Goal: Task Accomplishment & Management: Complete application form

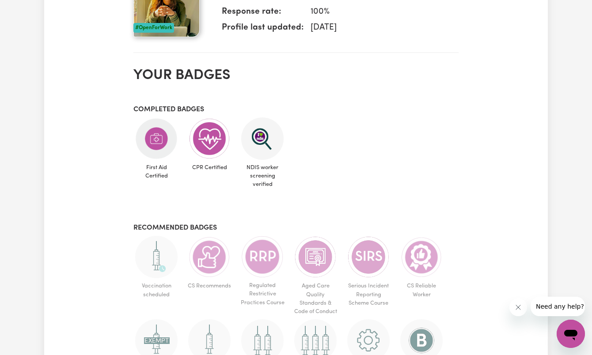
scroll to position [377, 0]
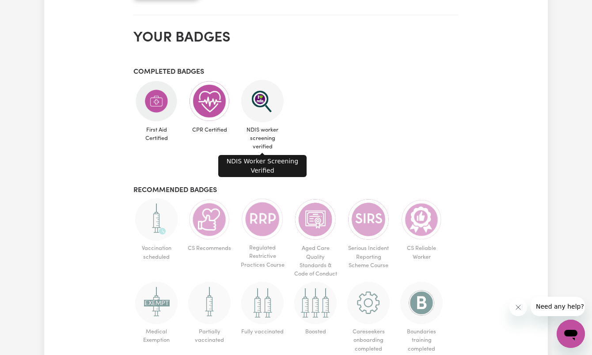
click at [255, 114] on img at bounding box center [262, 101] width 42 height 42
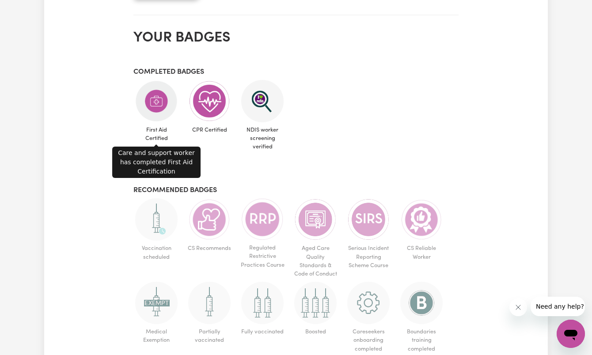
click at [159, 98] on img at bounding box center [156, 101] width 42 height 42
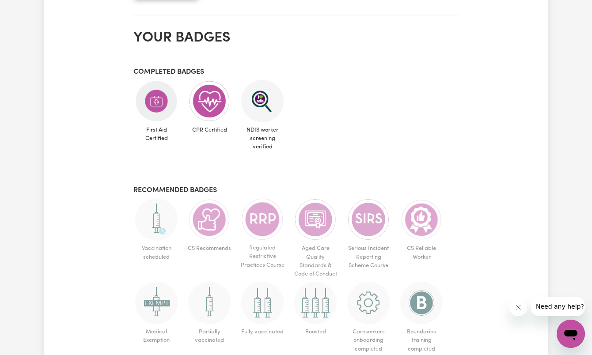
click at [159, 98] on img at bounding box center [156, 101] width 42 height 42
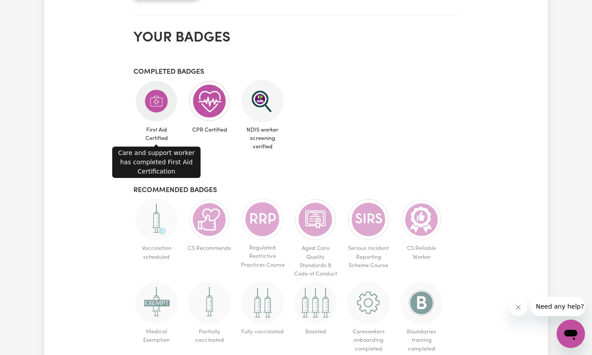
click at [158, 131] on span "First Aid Certified" at bounding box center [156, 134] width 46 height 24
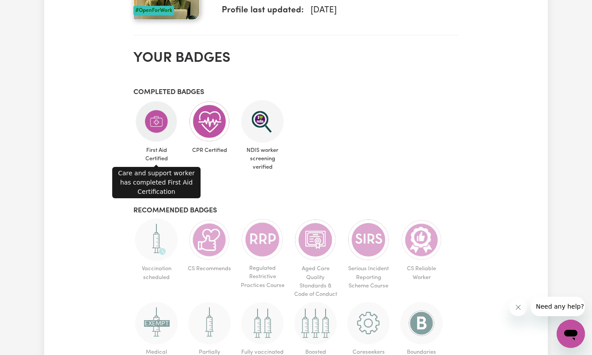
scroll to position [352, 0]
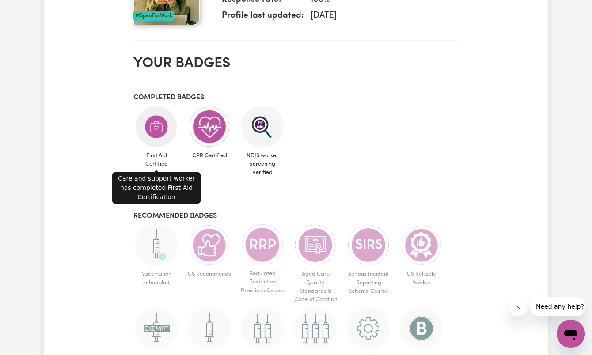
click at [162, 160] on span "First Aid Certified" at bounding box center [156, 160] width 46 height 24
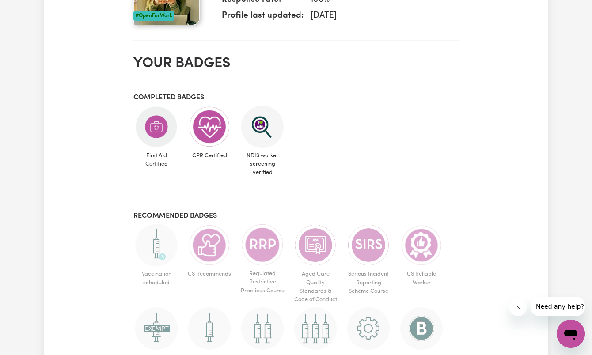
click at [160, 131] on img at bounding box center [156, 127] width 42 height 42
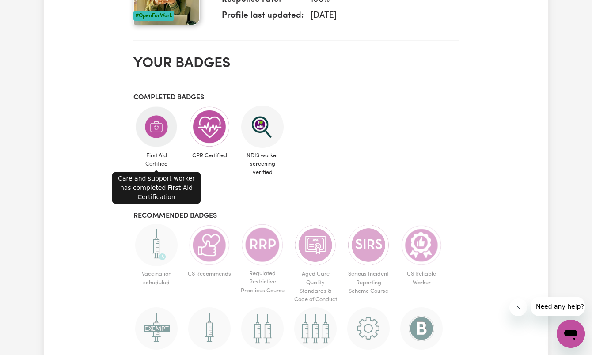
click at [157, 128] on img at bounding box center [156, 127] width 42 height 42
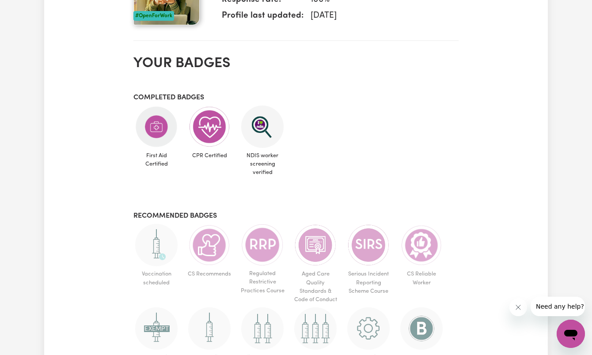
click at [157, 128] on img at bounding box center [156, 127] width 42 height 42
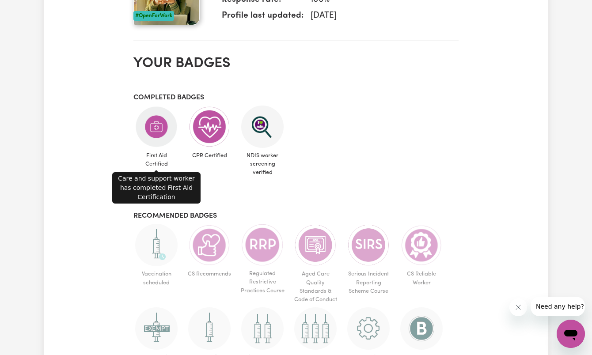
click at [157, 128] on img at bounding box center [156, 127] width 42 height 42
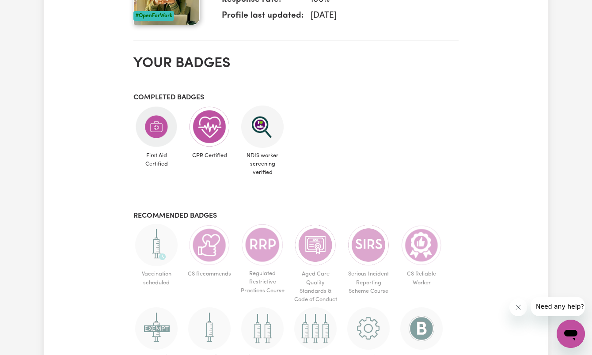
click at [157, 128] on img at bounding box center [156, 127] width 42 height 42
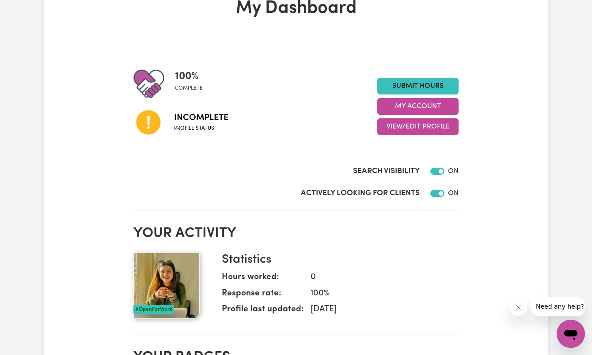
scroll to position [57, 0]
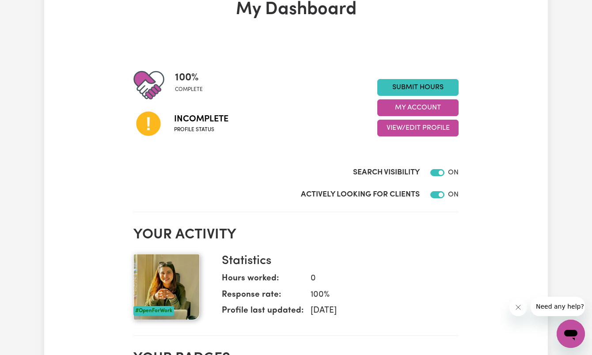
click at [151, 123] on icon at bounding box center [148, 124] width 24 height 24
click at [395, 130] on button "View/Edit Profile" at bounding box center [417, 128] width 81 height 17
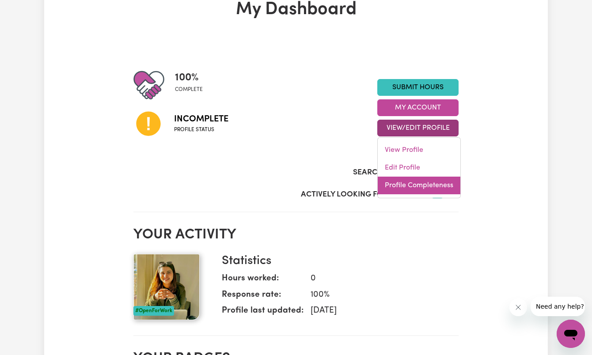
click at [403, 185] on link "Profile Completeness" at bounding box center [419, 186] width 83 height 18
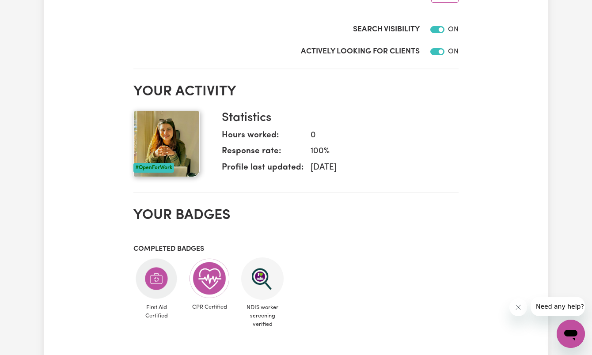
scroll to position [349, 0]
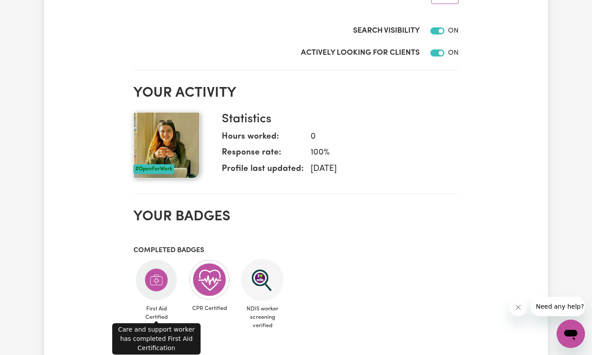
click at [153, 279] on img at bounding box center [156, 280] width 42 height 42
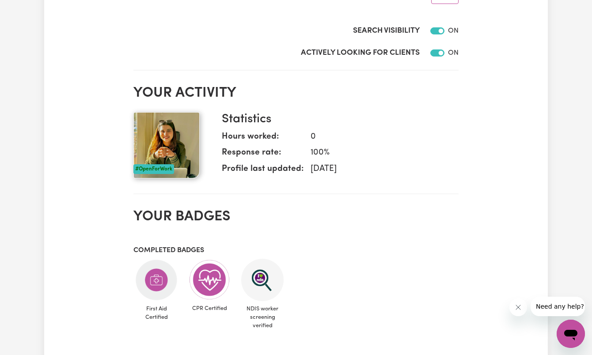
click at [155, 275] on img at bounding box center [156, 280] width 42 height 42
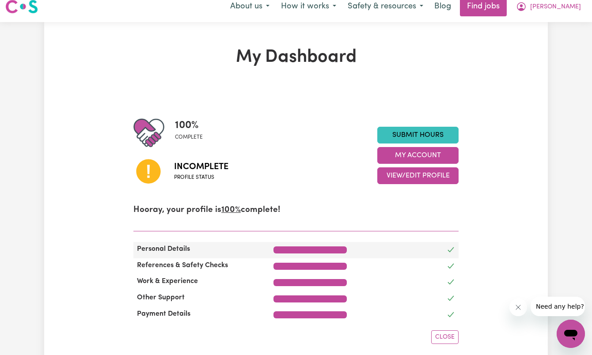
scroll to position [7, 0]
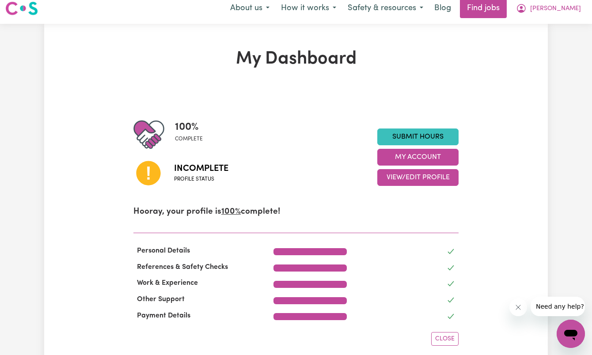
click at [145, 169] on icon at bounding box center [148, 173] width 24 height 24
click at [149, 174] on icon at bounding box center [148, 173] width 30 height 30
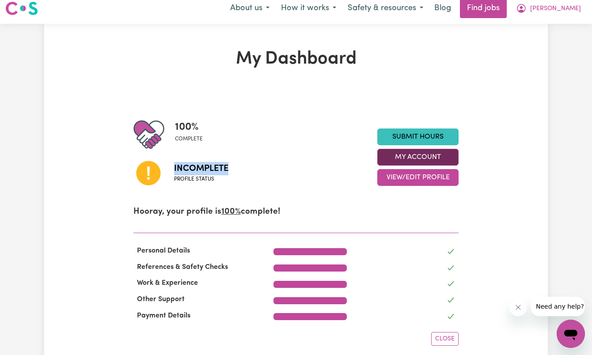
click at [406, 156] on button "My Account" at bounding box center [417, 157] width 81 height 17
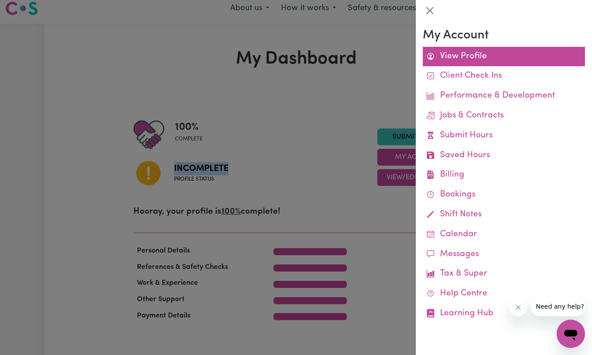
click at [453, 52] on link "View Profile" at bounding box center [504, 57] width 162 height 20
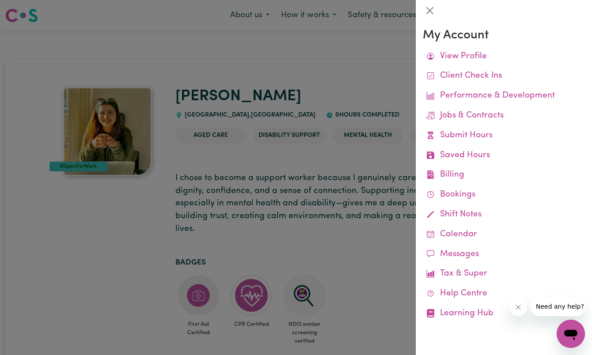
click at [257, 171] on div at bounding box center [296, 177] width 592 height 355
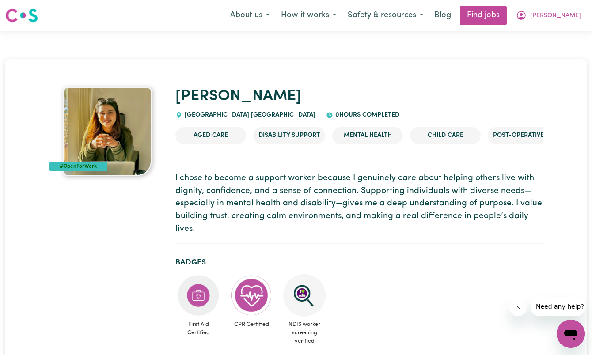
click at [223, 136] on li "Aged Care" at bounding box center [210, 135] width 71 height 17
click at [231, 136] on li "Aged Care" at bounding box center [210, 135] width 71 height 17
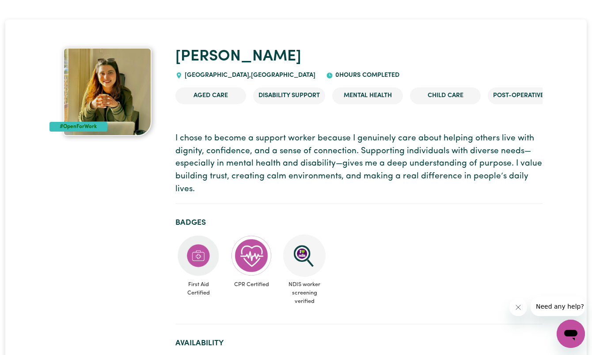
scroll to position [47, 0]
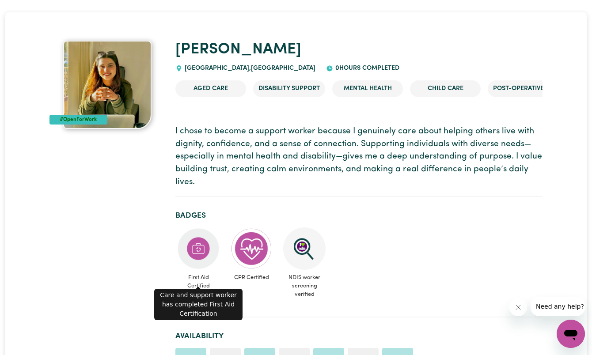
click at [197, 245] on img at bounding box center [198, 248] width 42 height 42
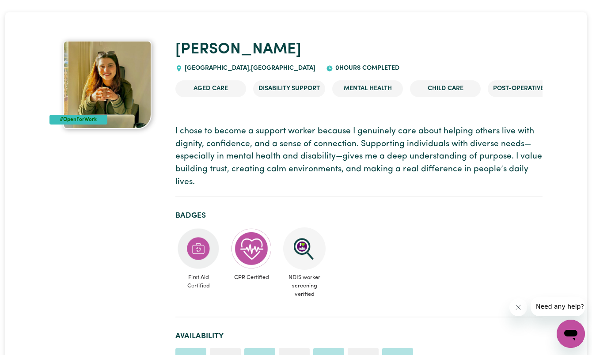
click at [200, 241] on img at bounding box center [198, 248] width 42 height 42
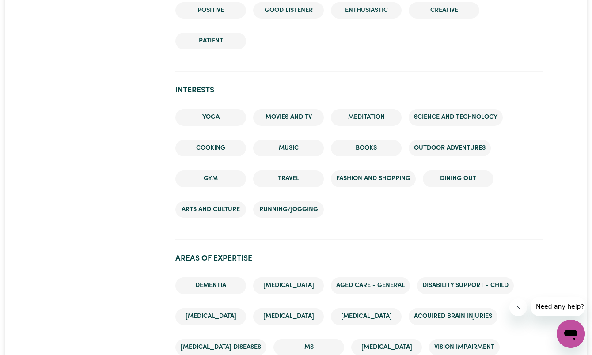
scroll to position [918, 0]
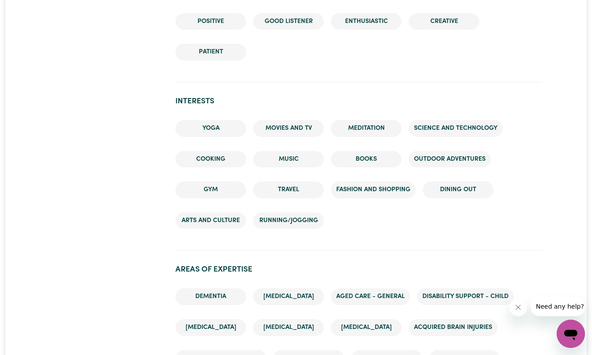
click at [216, 212] on li "Arts and Culture" at bounding box center [210, 220] width 71 height 17
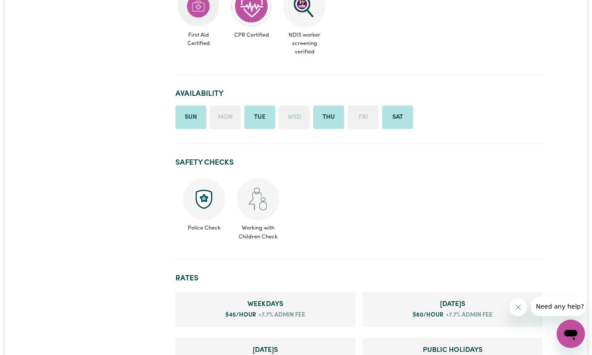
scroll to position [220, 0]
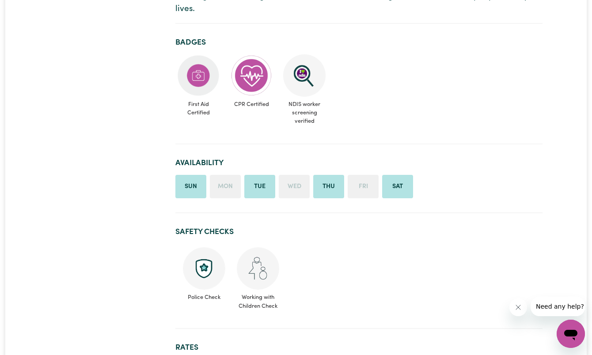
click at [261, 262] on img at bounding box center [258, 268] width 42 height 42
click at [208, 265] on img at bounding box center [204, 268] width 42 height 42
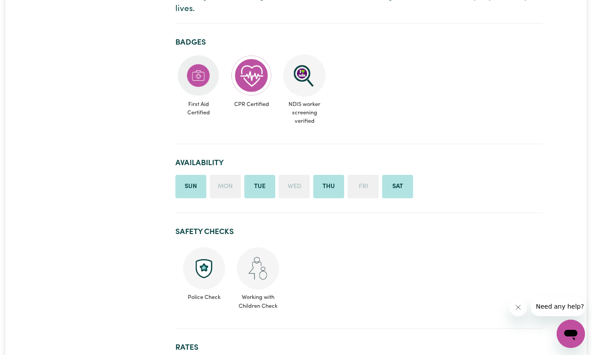
click at [205, 261] on img at bounding box center [204, 268] width 42 height 42
click at [204, 262] on img at bounding box center [204, 268] width 42 height 42
click at [191, 343] on h2 "Rates" at bounding box center [358, 347] width 367 height 9
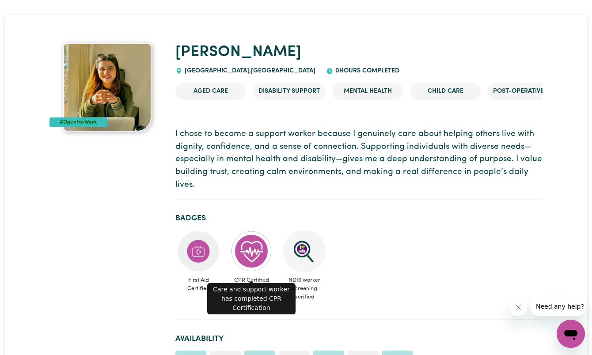
scroll to position [44, 0]
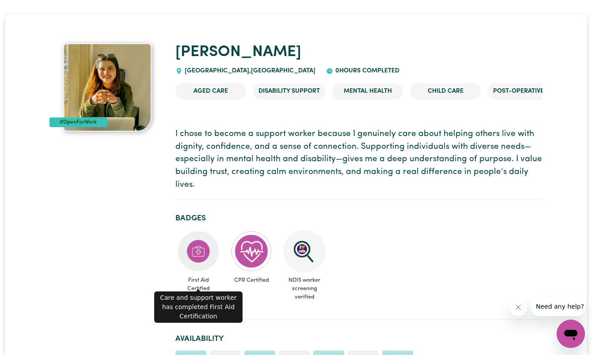
click at [201, 241] on img at bounding box center [198, 251] width 42 height 42
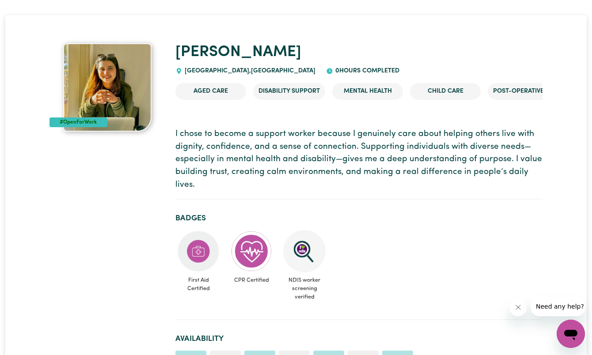
click at [199, 244] on img at bounding box center [198, 251] width 42 height 42
click at [61, 123] on div "#OpenForWork" at bounding box center [78, 122] width 58 height 10
click at [68, 119] on div "#OpenForWork" at bounding box center [78, 122] width 58 height 10
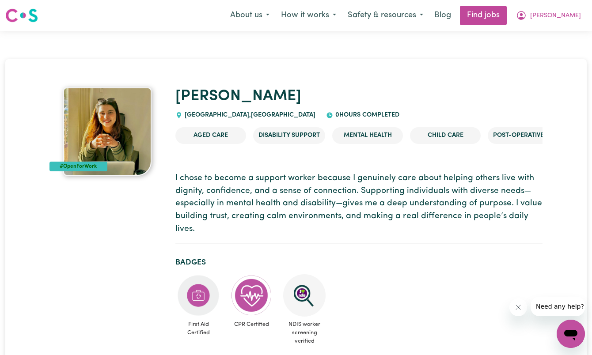
scroll to position [0, 0]
click at [342, 15] on button "How it works" at bounding box center [308, 15] width 67 height 19
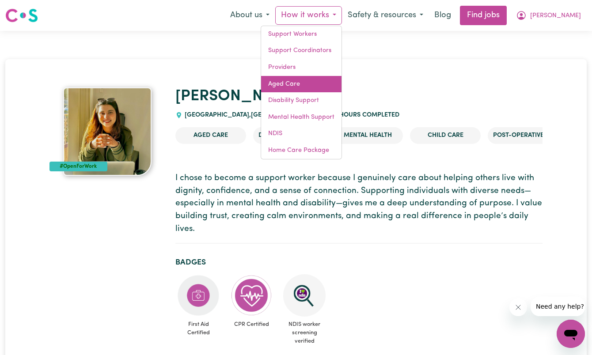
click at [321, 80] on link "Aged Care" at bounding box center [301, 84] width 80 height 17
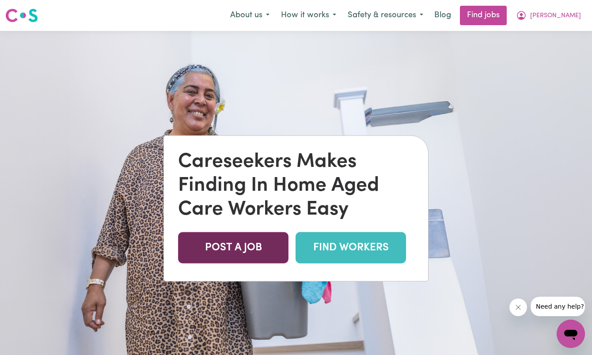
click at [227, 250] on link "POST A JOB" at bounding box center [233, 247] width 110 height 31
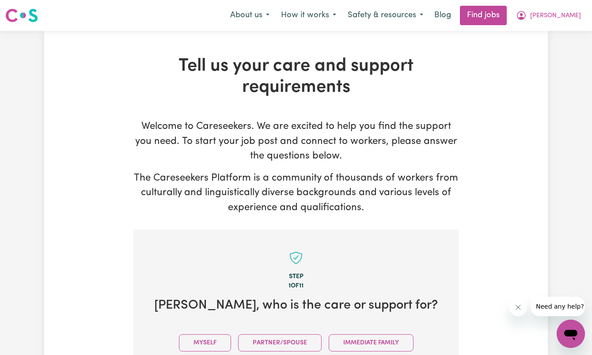
click at [21, 108] on div "Tell us your care and support requirements Welcome to Careseekers. We are excit…" at bounding box center [296, 247] width 592 height 432
click at [342, 13] on button "How it works" at bounding box center [308, 15] width 67 height 19
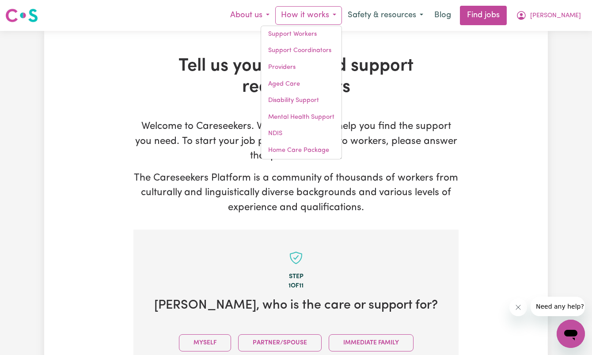
click at [275, 15] on button "About us" at bounding box center [249, 15] width 51 height 19
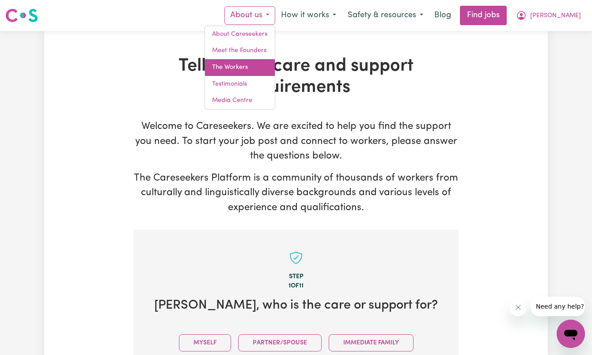
click at [275, 68] on link "The Workers" at bounding box center [240, 67] width 70 height 17
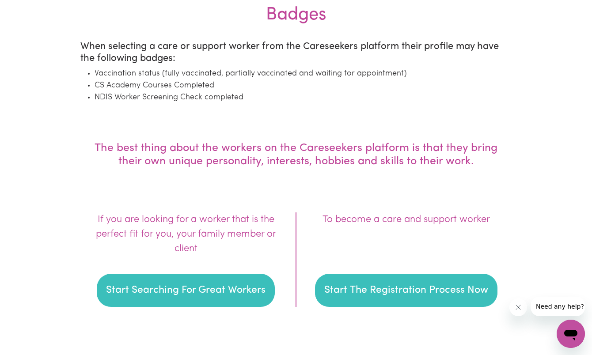
scroll to position [1160, 0]
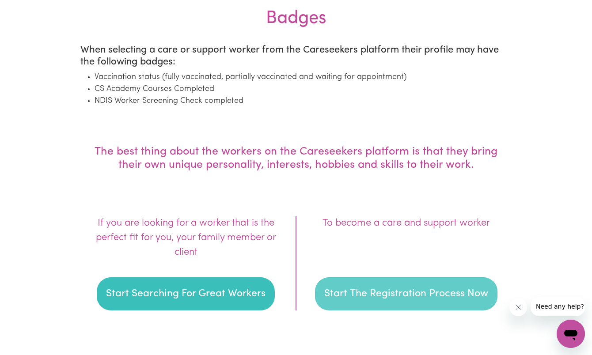
click at [398, 299] on button "Start The Registration Process Now" at bounding box center [406, 294] width 182 height 34
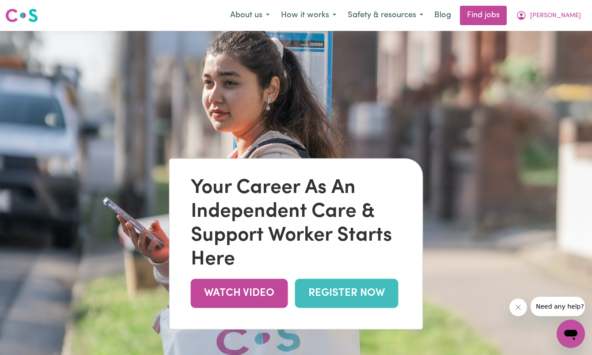
click at [374, 293] on link "REGISTER NOW" at bounding box center [346, 293] width 103 height 29
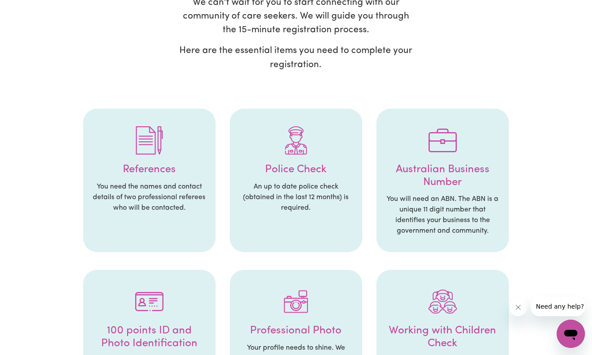
scroll to position [121, 0]
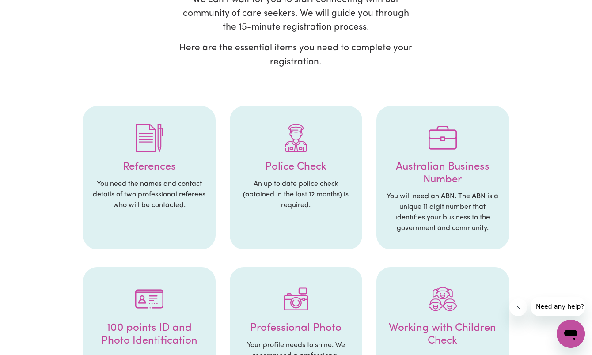
click at [316, 161] on h4 "Police Check" at bounding box center [295, 167] width 115 height 13
click at [311, 142] on div at bounding box center [295, 138] width 115 height 46
click at [312, 161] on h4 "Police Check" at bounding box center [295, 167] width 115 height 13
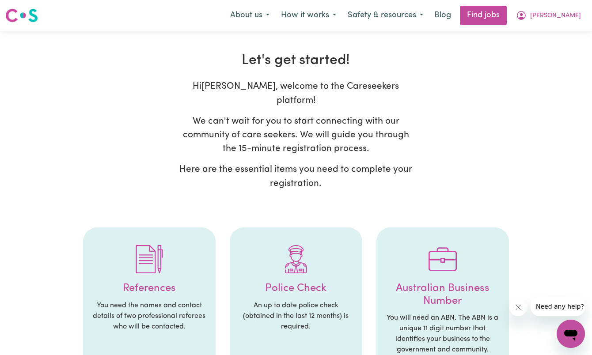
scroll to position [0, 0]
